Goal: Task Accomplishment & Management: Manage account settings

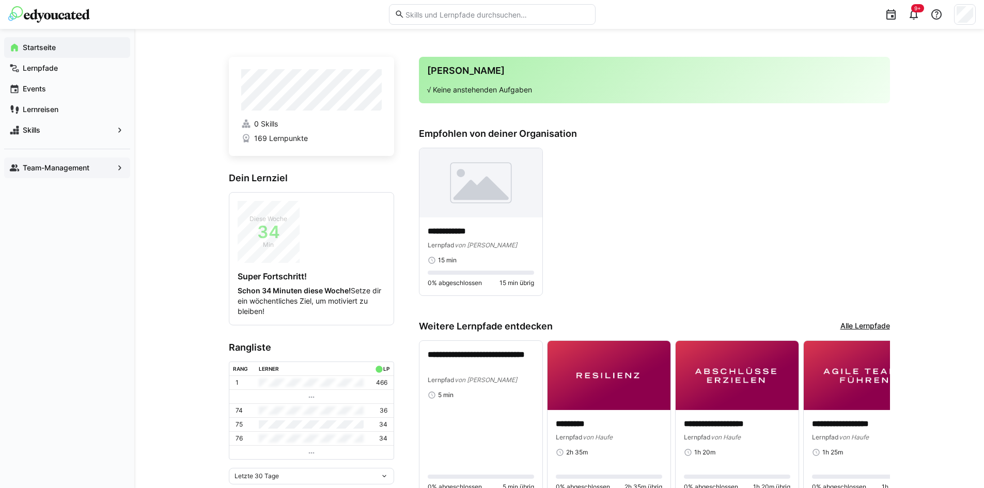
click at [0, 0] on app-navigation-label "Team-Management" at bounding box center [0, 0] width 0 height 0
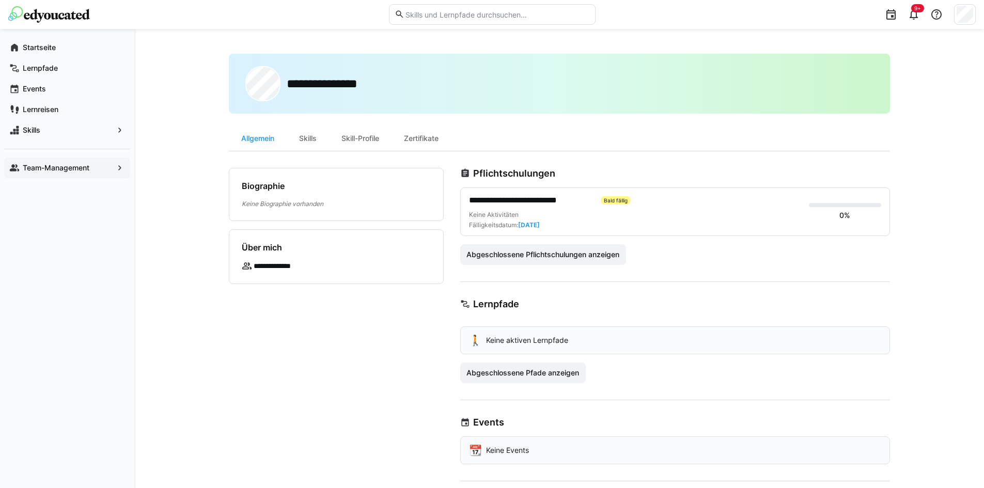
drag, startPoint x: 472, startPoint y: 172, endPoint x: 563, endPoint y: 175, distance: 91.4
click at [563, 175] on div "Pflichtschulungen" at bounding box center [675, 173] width 430 height 11
drag, startPoint x: 521, startPoint y: 224, endPoint x: 561, endPoint y: 226, distance: 40.4
click at [561, 226] on div "Keine Aktivitäten Fälligkeitsdatum: [DATE]" at bounding box center [634, 220] width 331 height 19
click at [425, 134] on div "Zertifikate" at bounding box center [420, 138] width 59 height 25
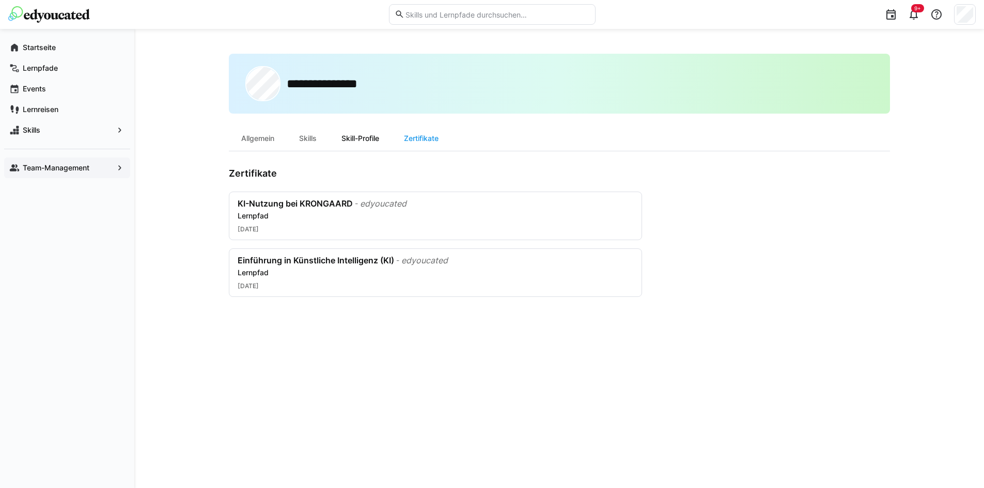
click at [366, 134] on div "Skill-Profile" at bounding box center [360, 138] width 62 height 25
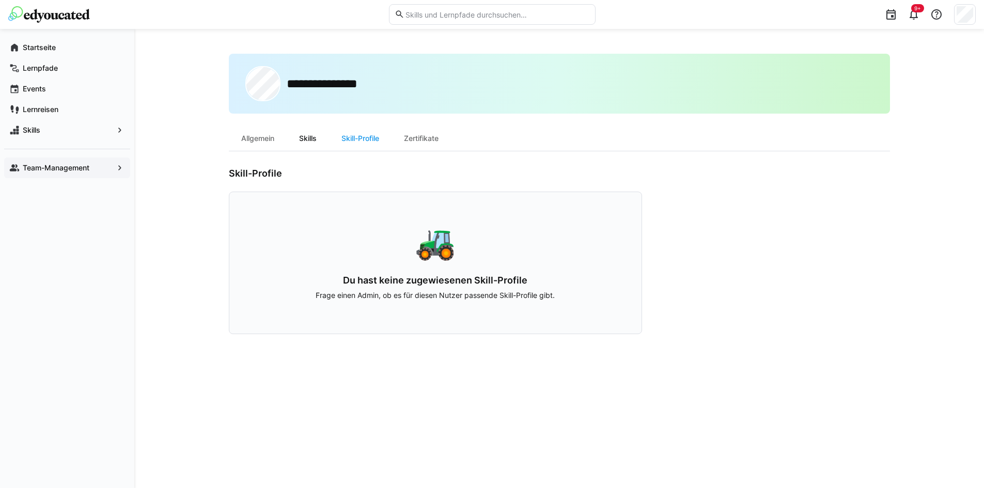
click at [314, 137] on div "Skills" at bounding box center [308, 138] width 42 height 25
click at [255, 138] on div "Allgemein" at bounding box center [258, 138] width 58 height 25
